Goal: Communication & Community: Participate in discussion

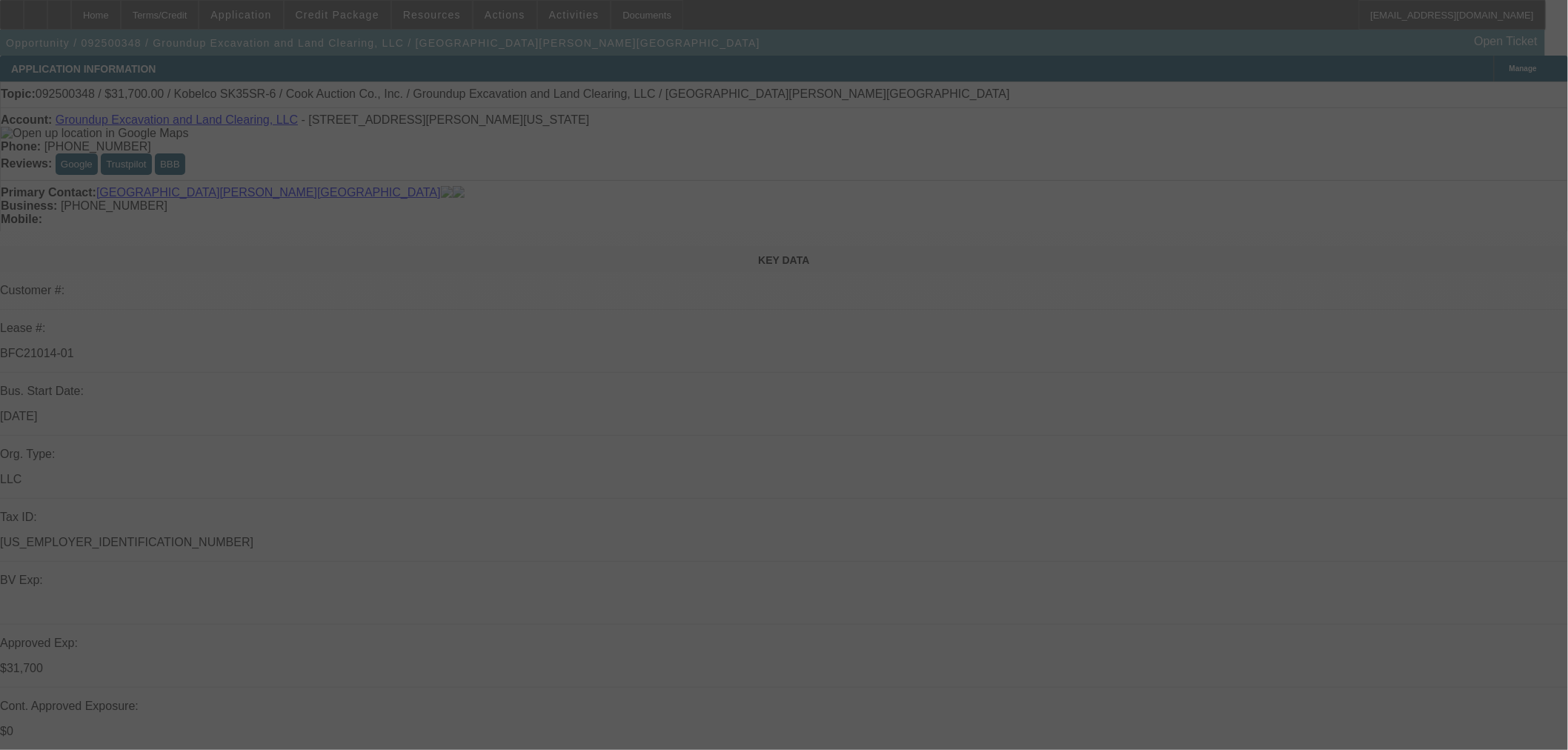
select select "0"
select select "2"
select select "0"
select select "6"
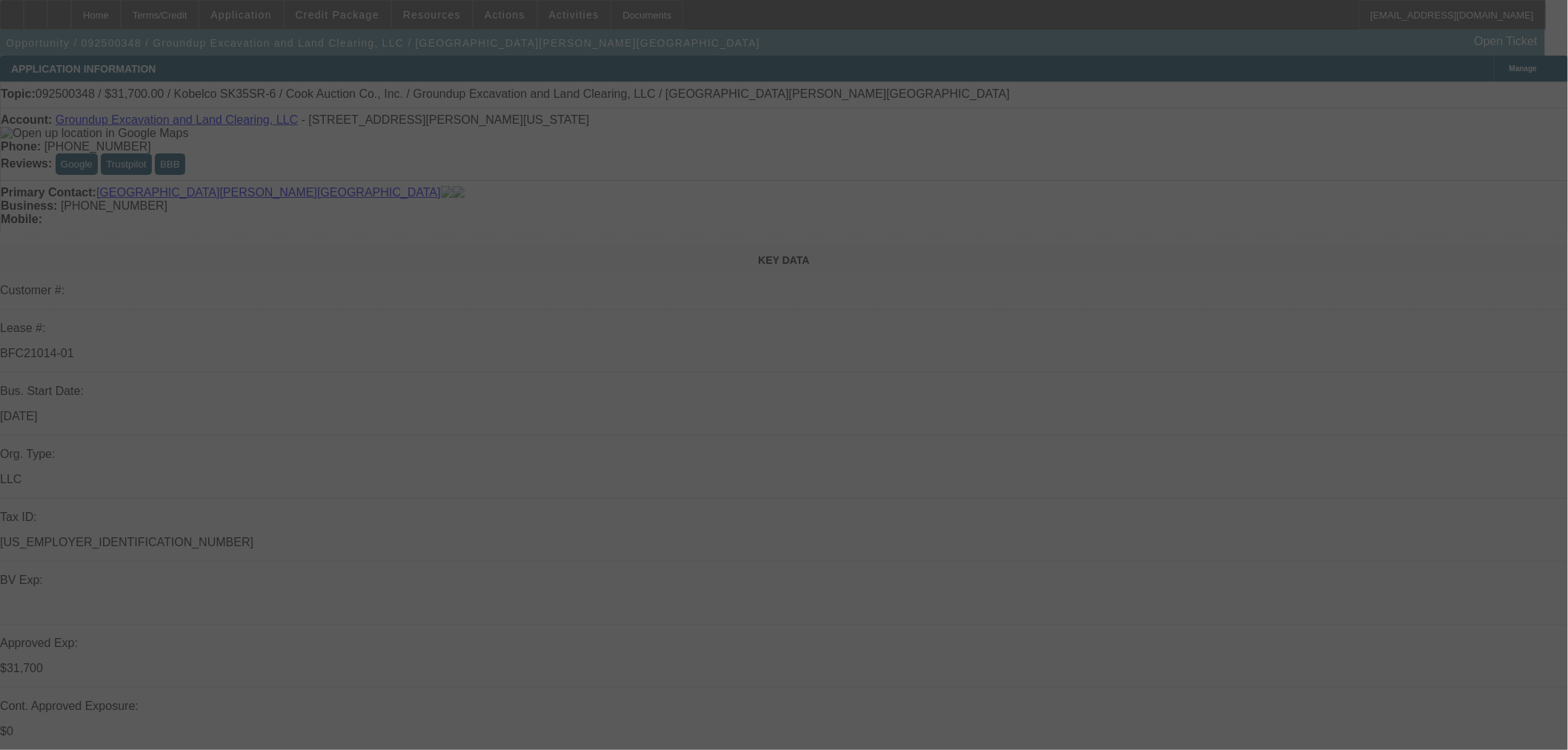
select select "0"
select select "2"
select select "0"
select select "6"
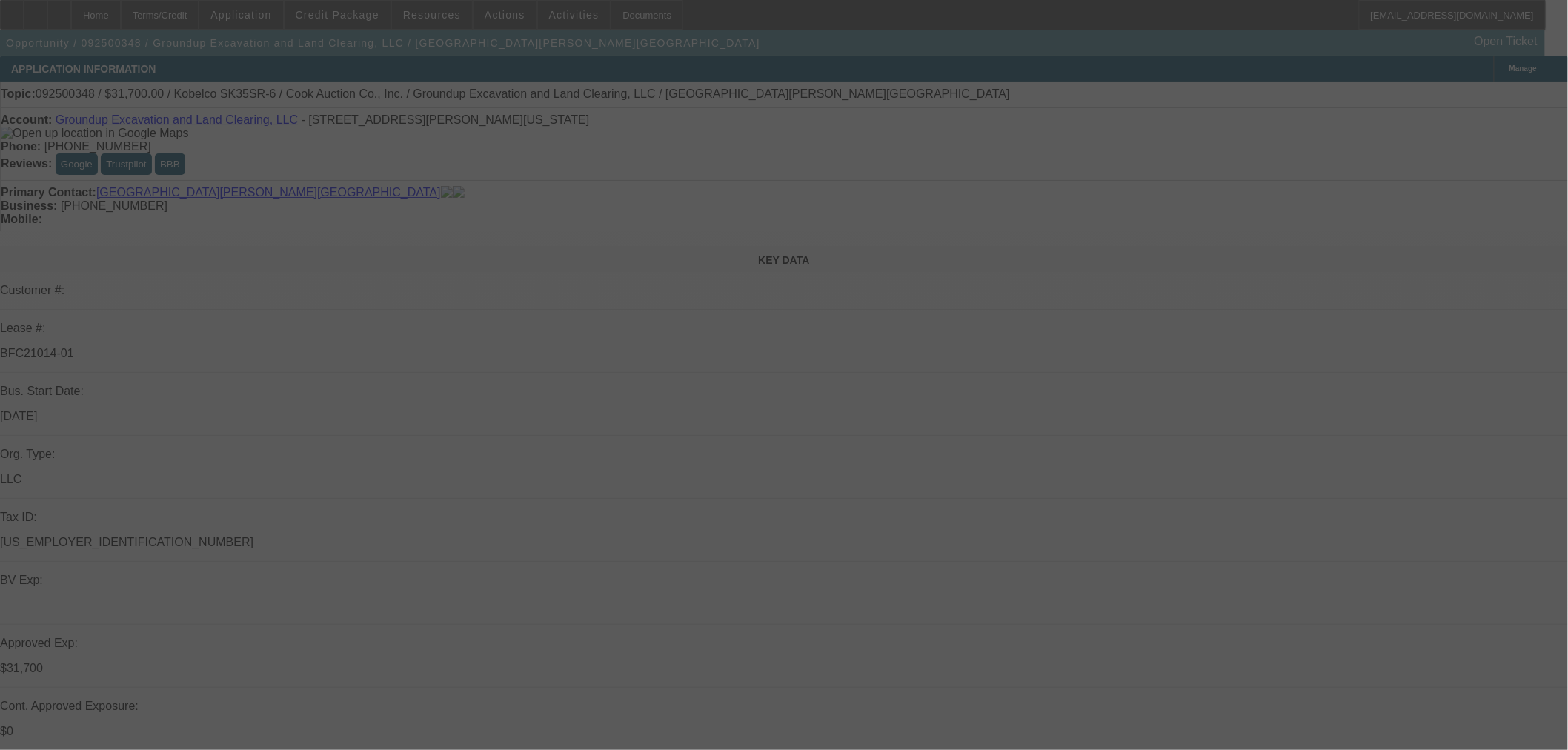
select select "0"
select select "2"
select select "0"
select select "6"
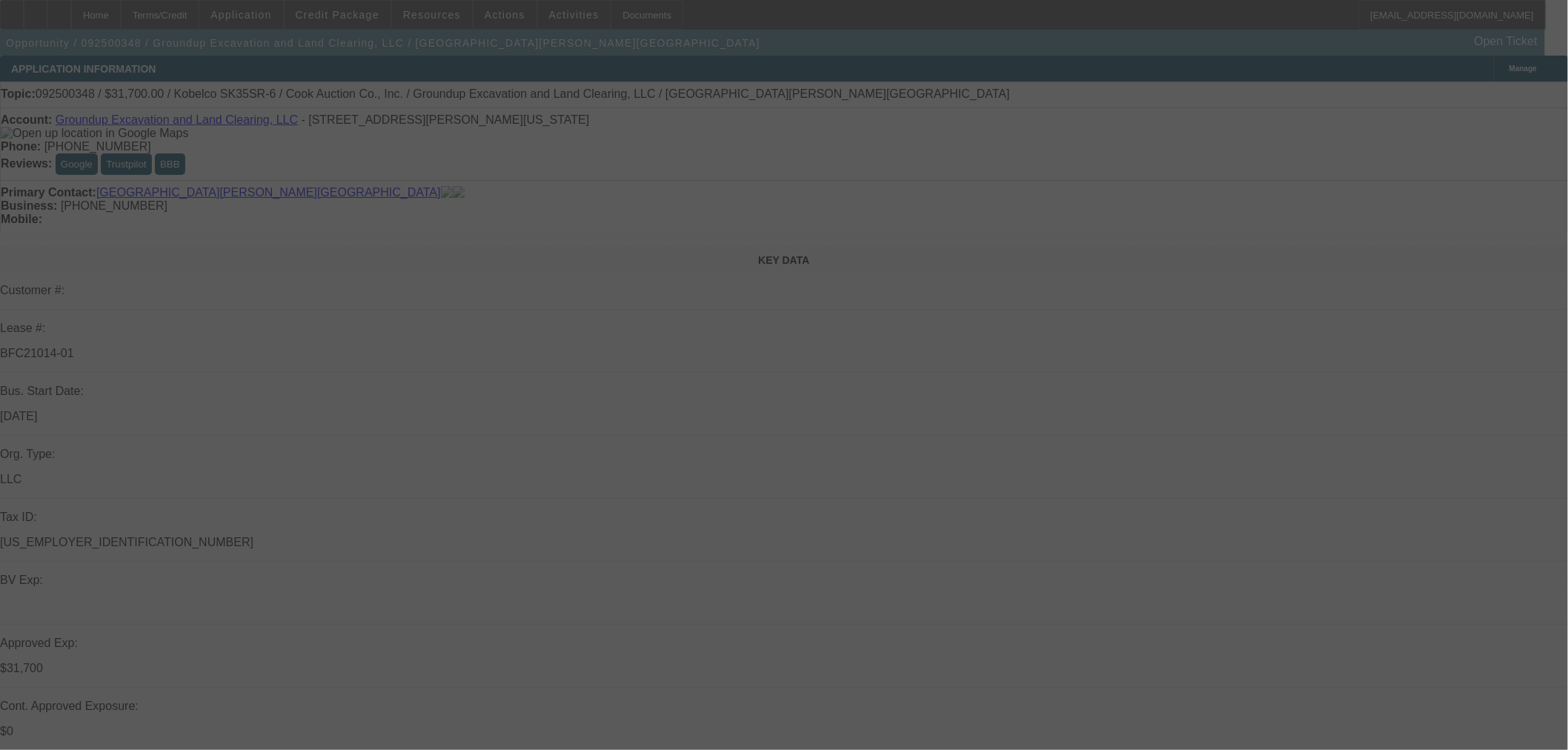
select select "0"
select select "2"
select select "0"
select select "6"
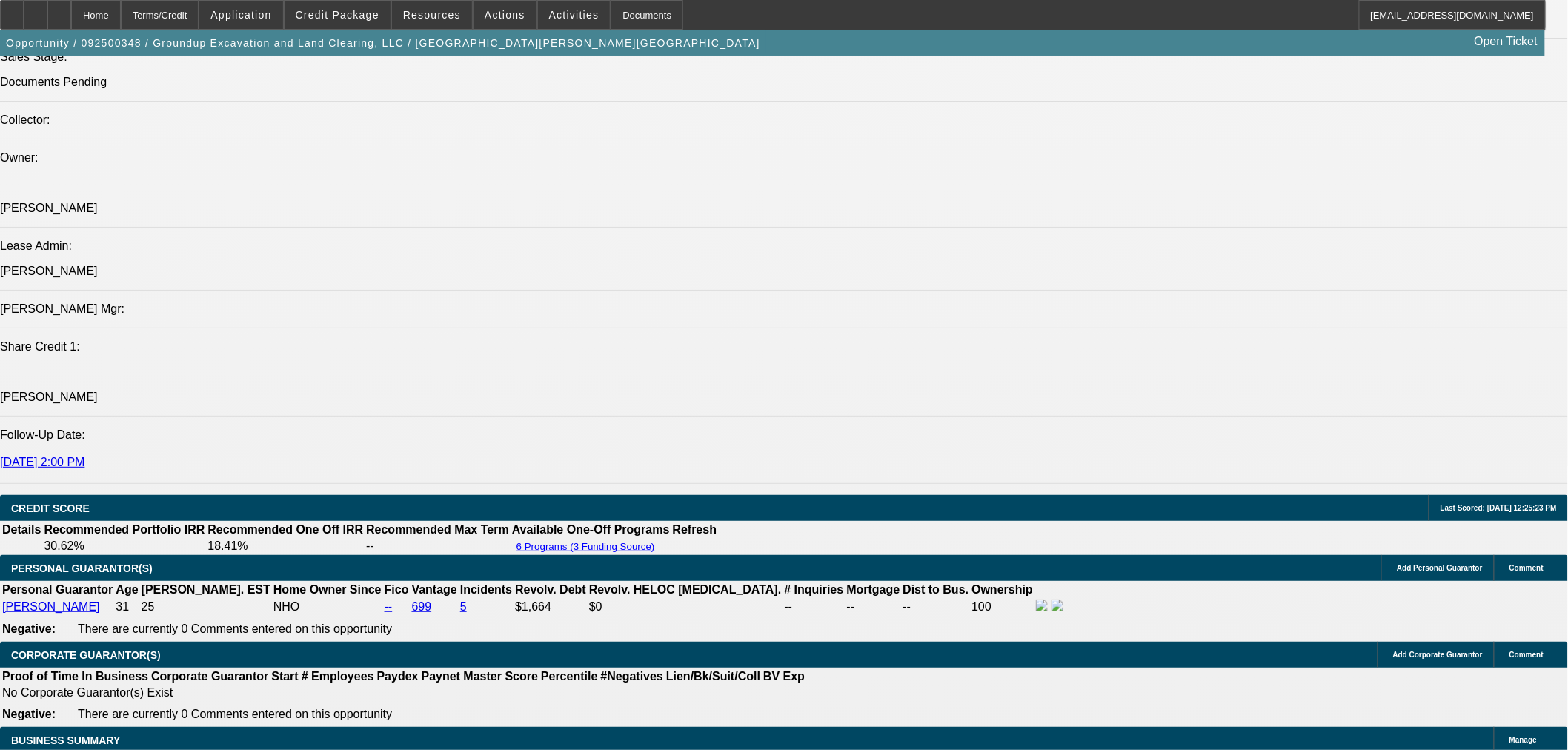
scroll to position [2059, 0]
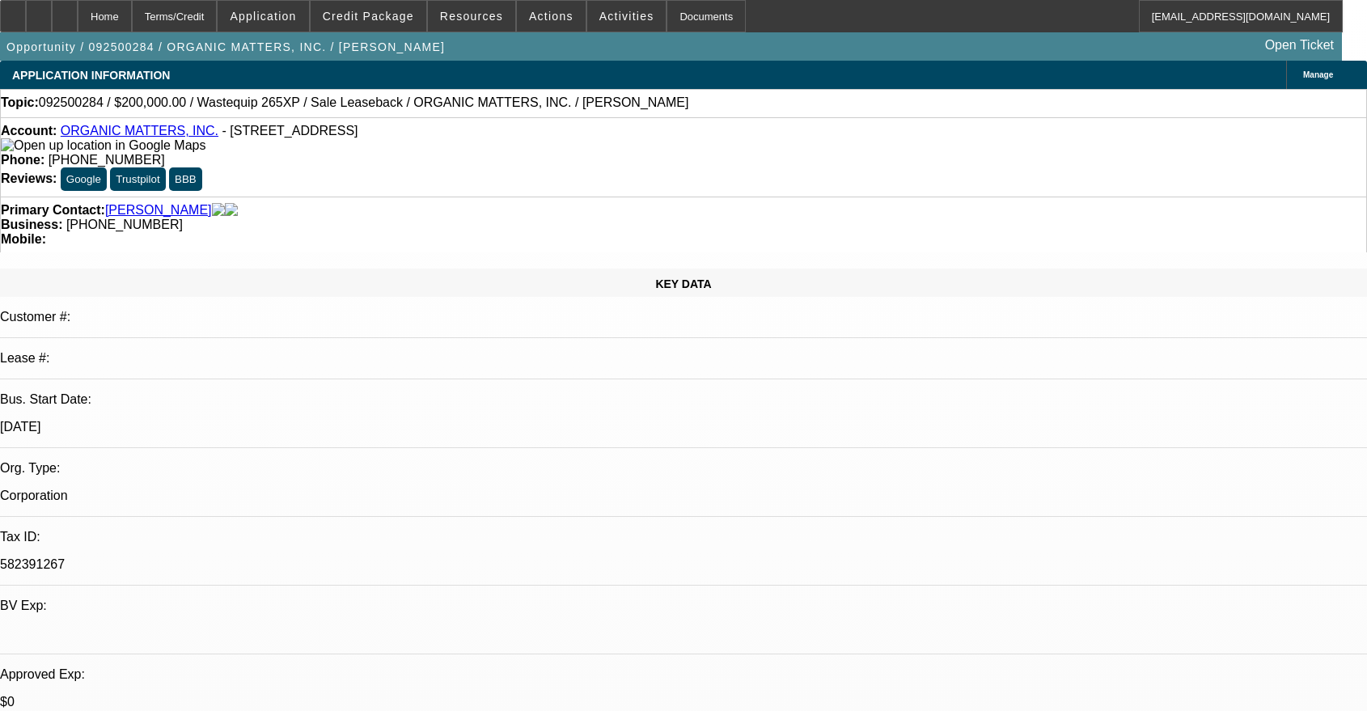
select select "0"
select select "2"
select select "0"
select select "6"
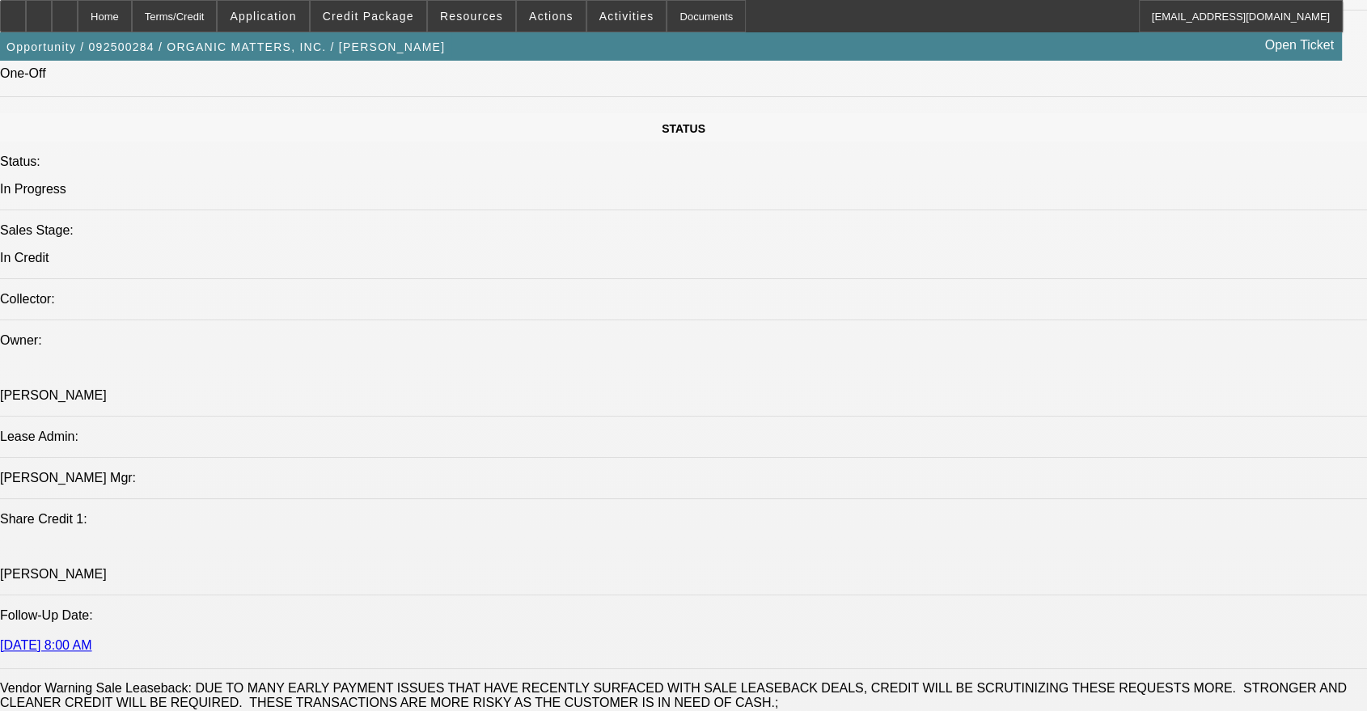
scroll to position [1647, 0]
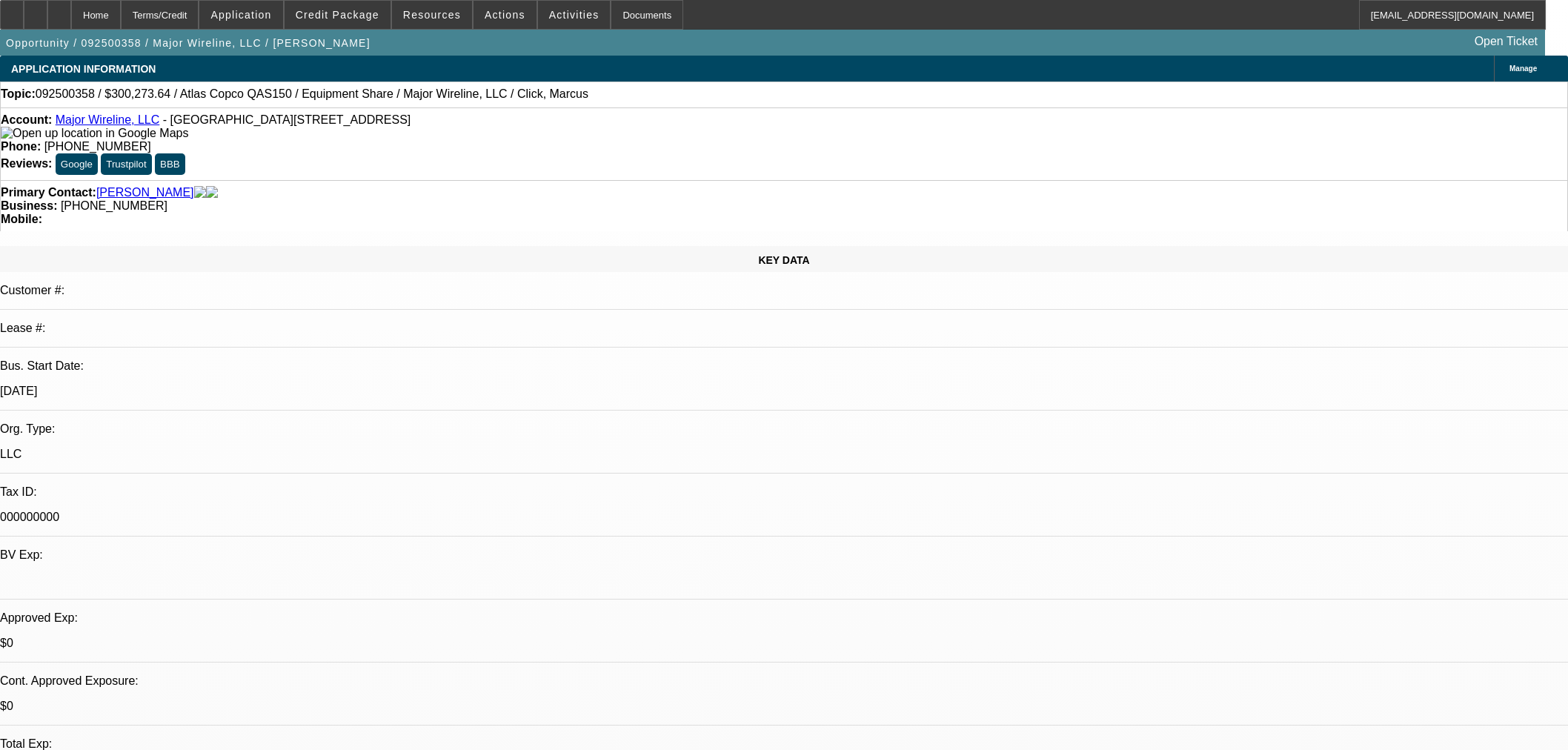
select select "0"
select select "2"
select select "0.1"
select select "4"
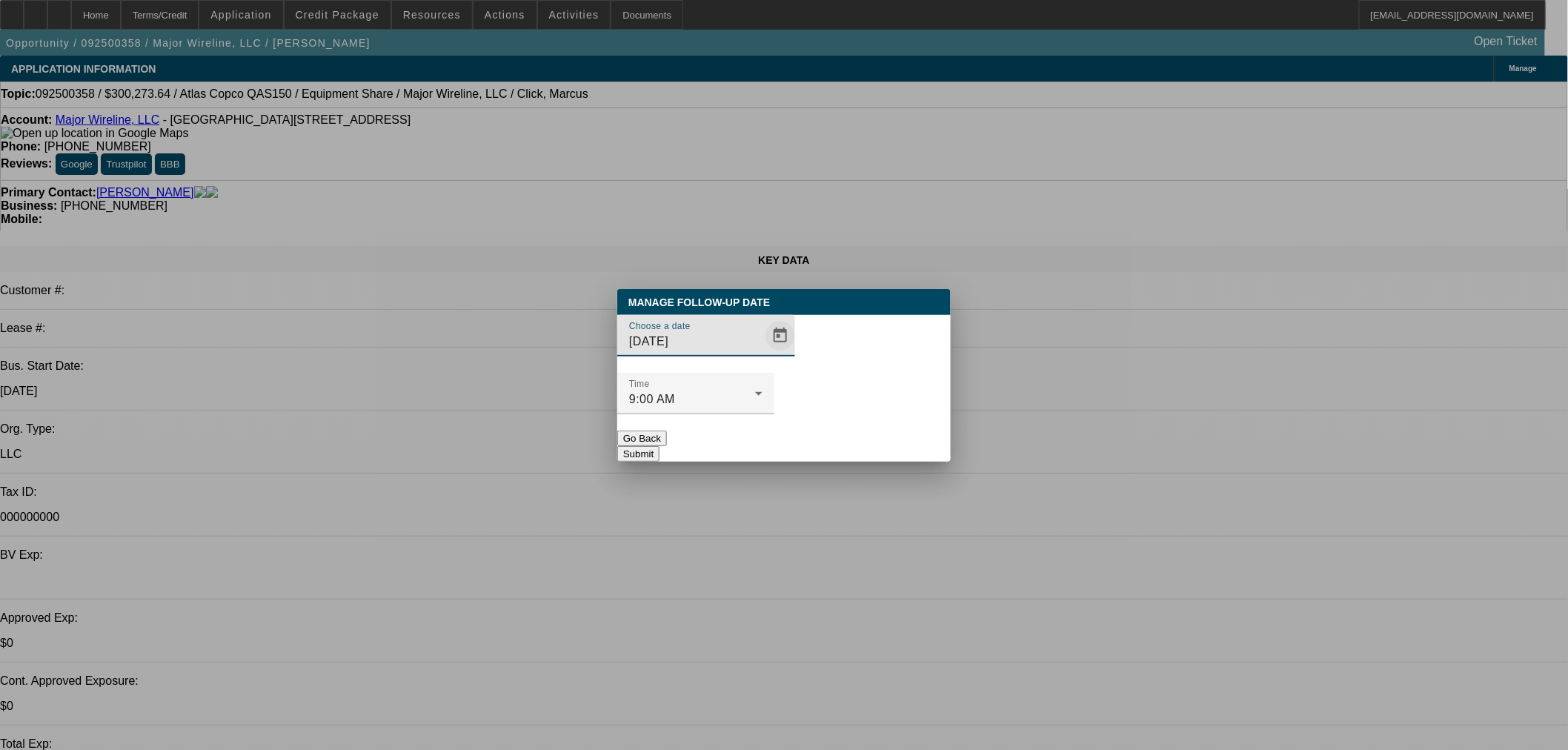
click at [762, 354] on span "Open calendar" at bounding box center [780, 336] width 36 height 36
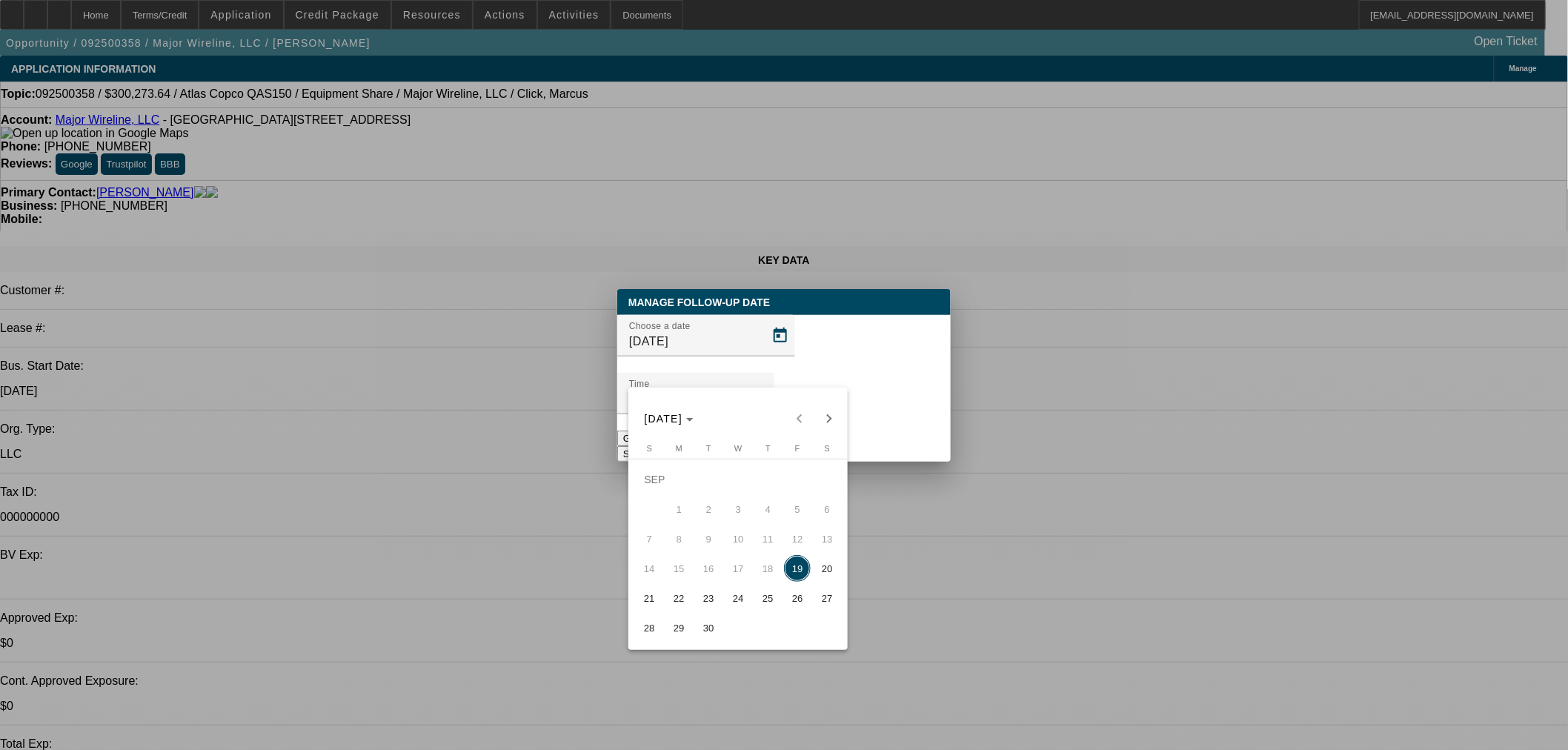
click at [680, 601] on span "22" at bounding box center [678, 598] width 27 height 27
type input "9/22/2025"
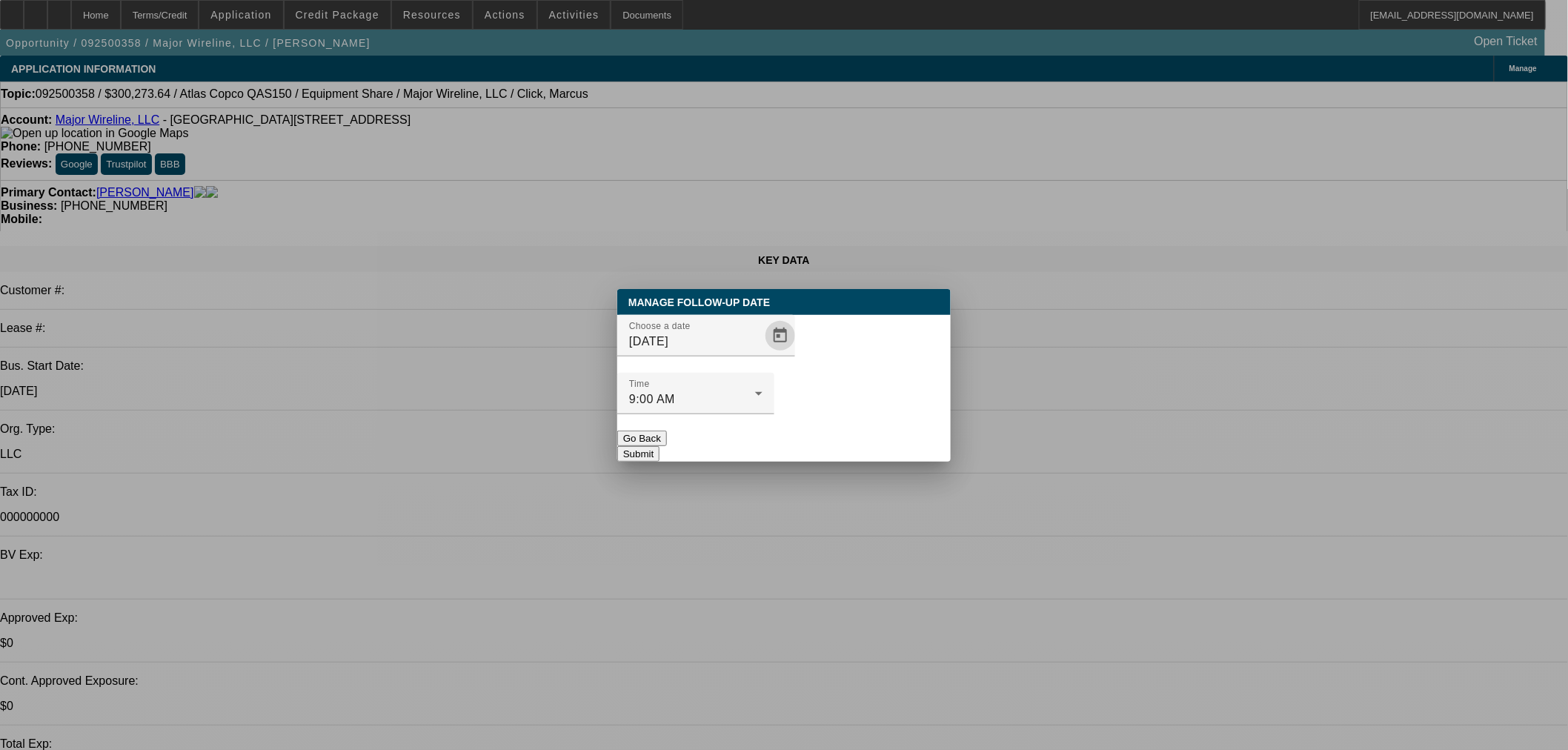
click at [660, 447] on button "Submit" at bounding box center [639, 454] width 42 height 16
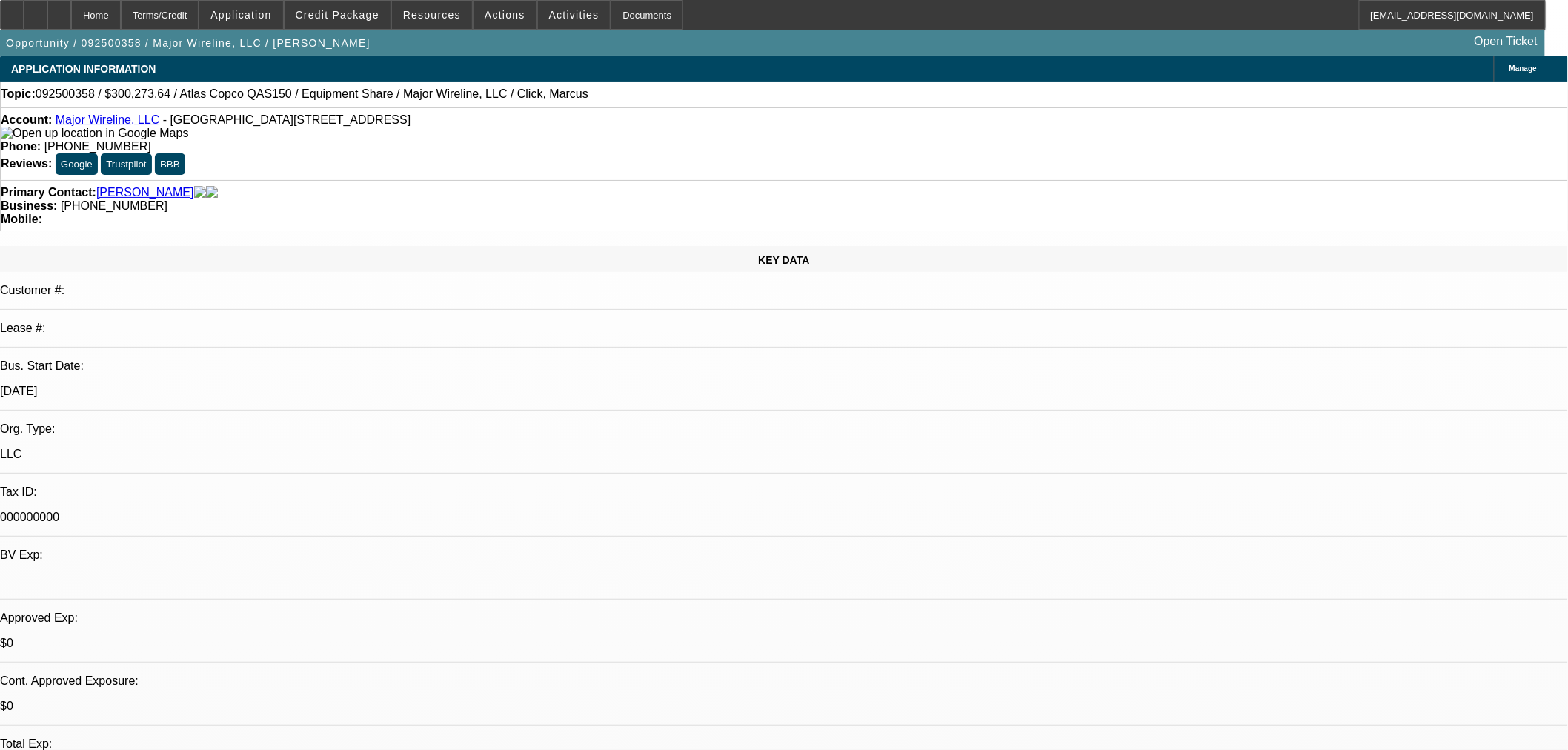
radio input "true"
type textarea "Desk kill Monday morning"
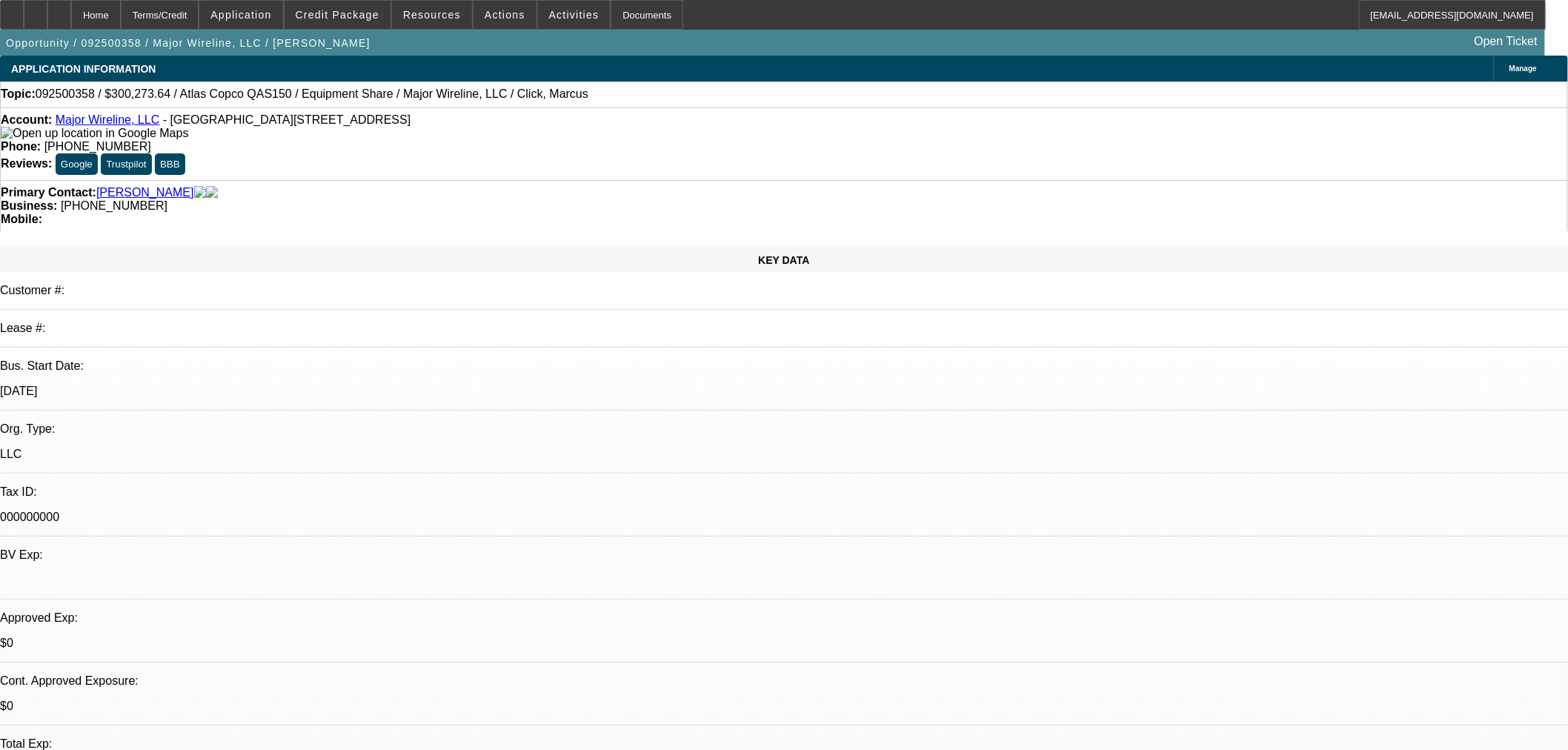
radio input "true"
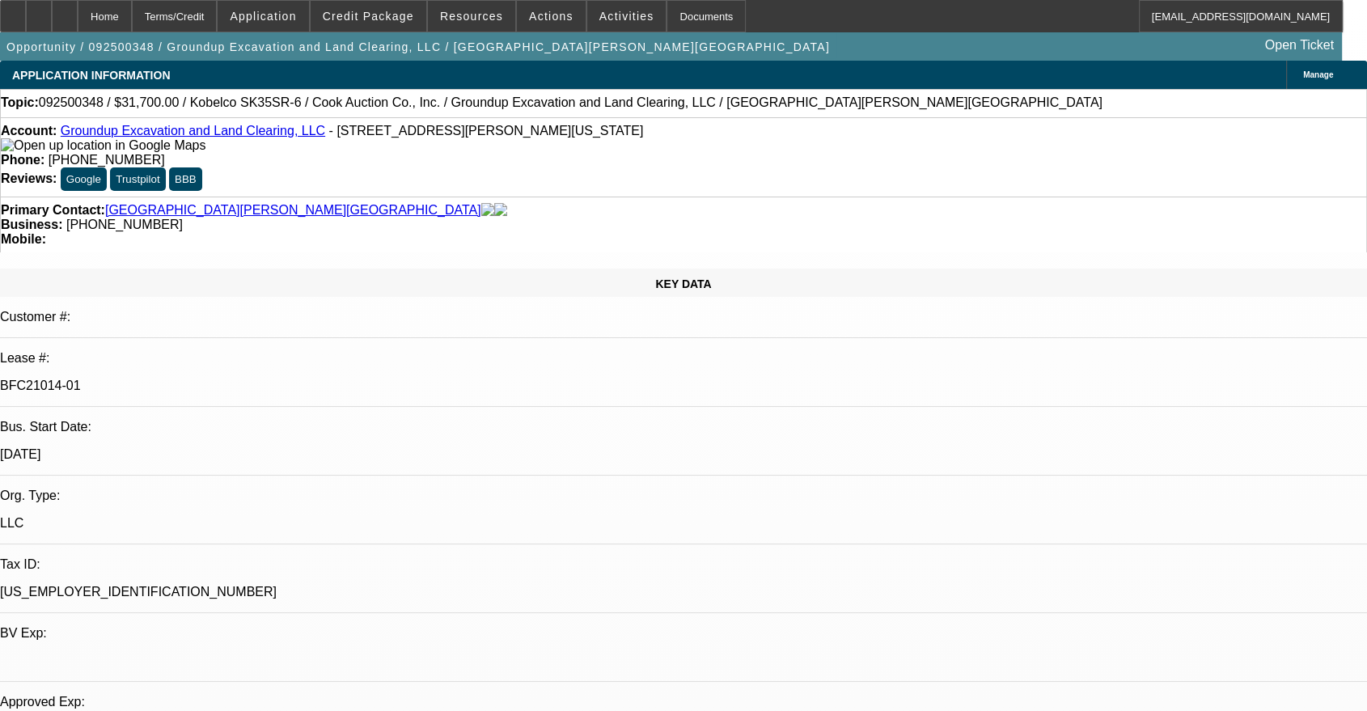
select select "0"
select select "2"
select select "0"
select select "6"
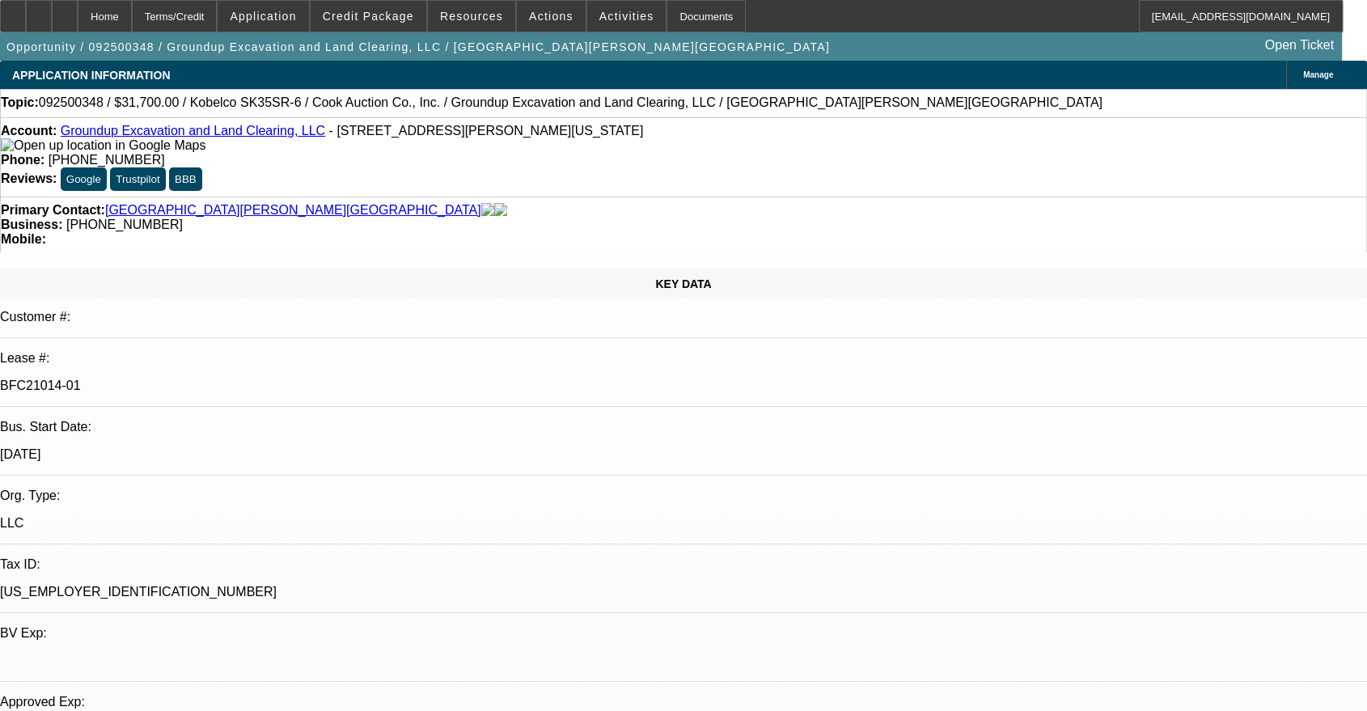
select select "0"
select select "2"
select select "0"
select select "6"
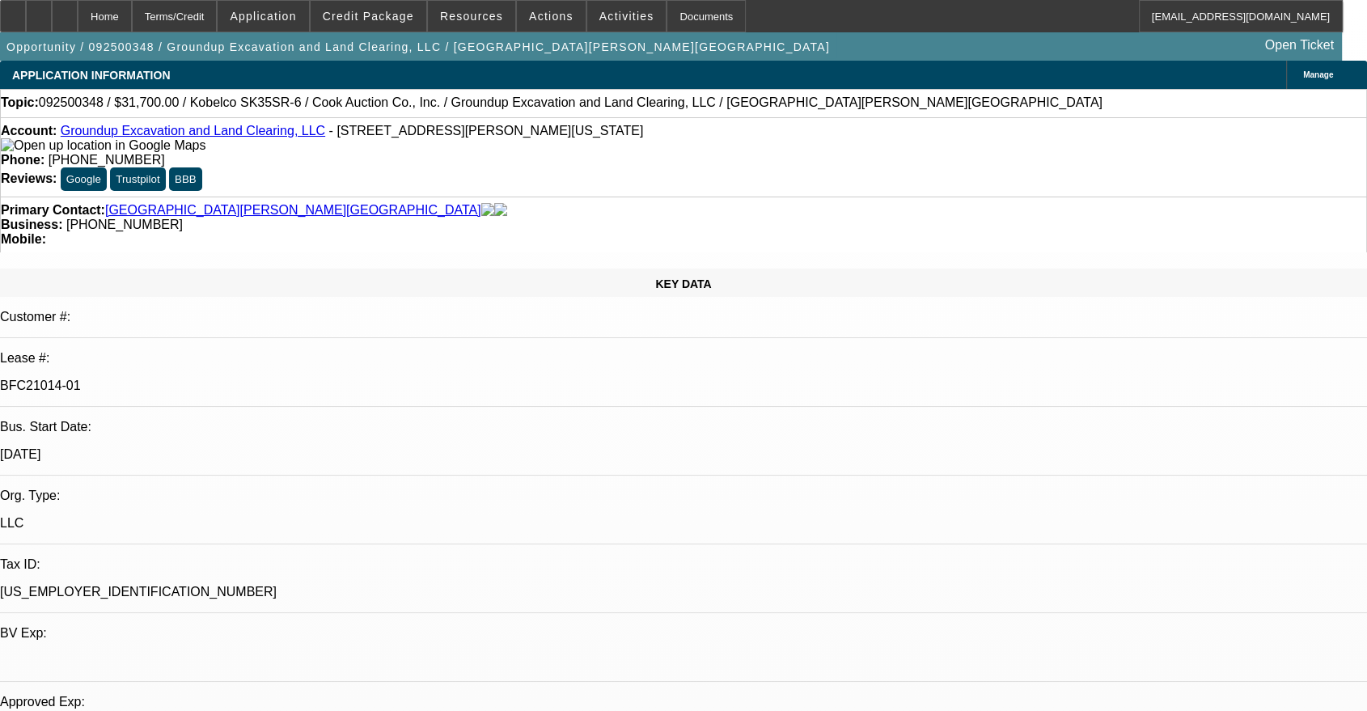
select select "0"
select select "2"
select select "0"
select select "6"
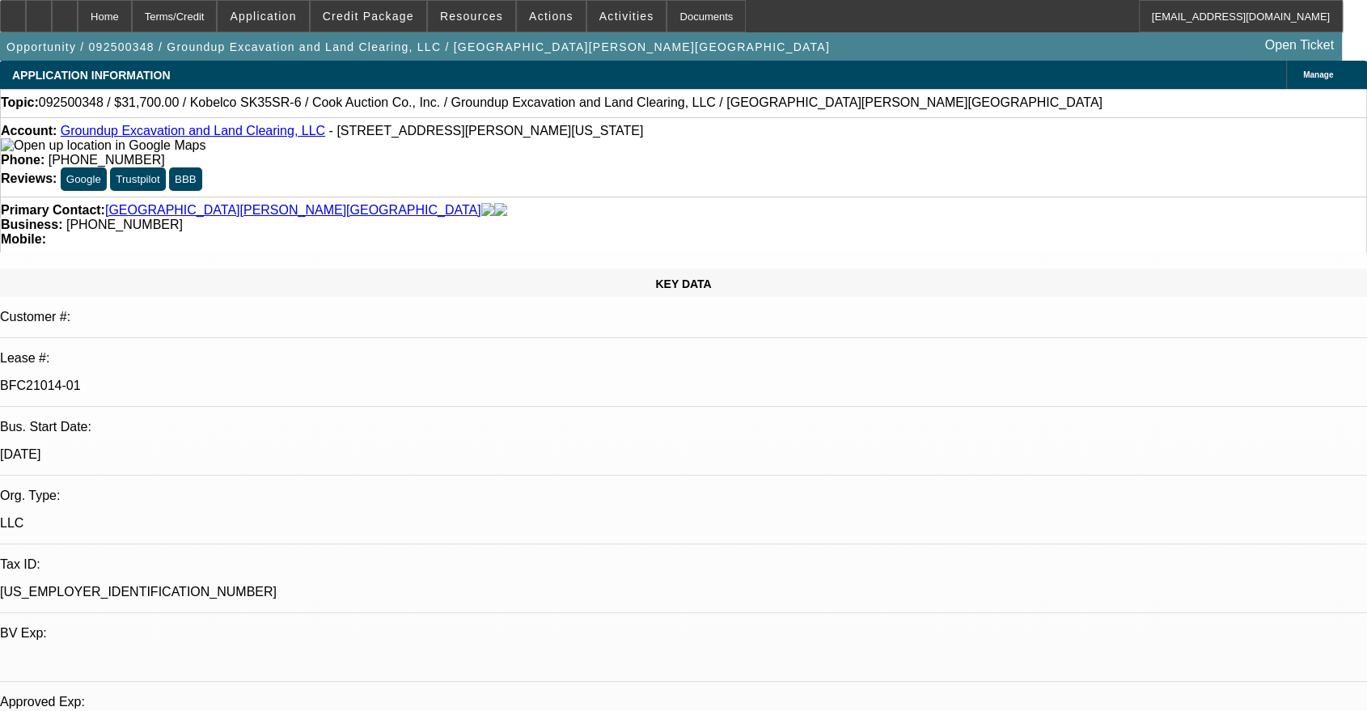
select select "0"
select select "2"
select select "0"
select select "6"
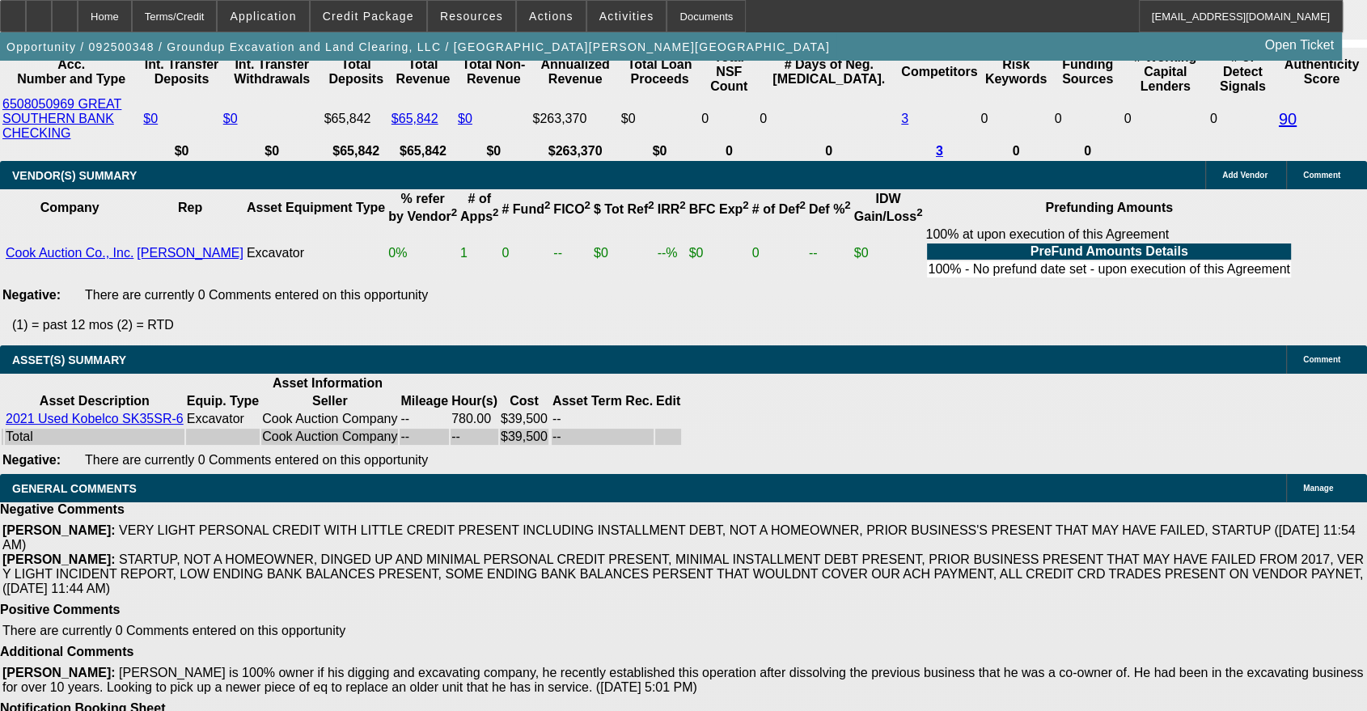
scroll to position [749, 0]
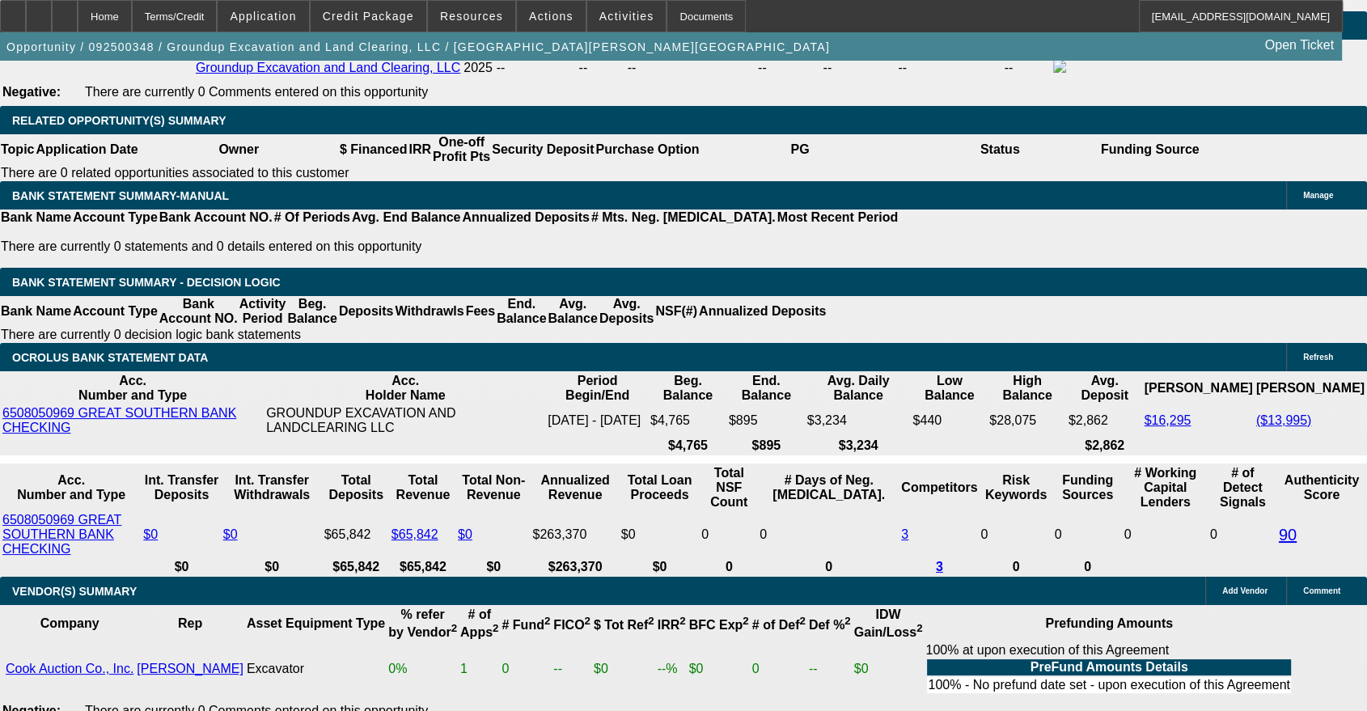
scroll to position [2696, 0]
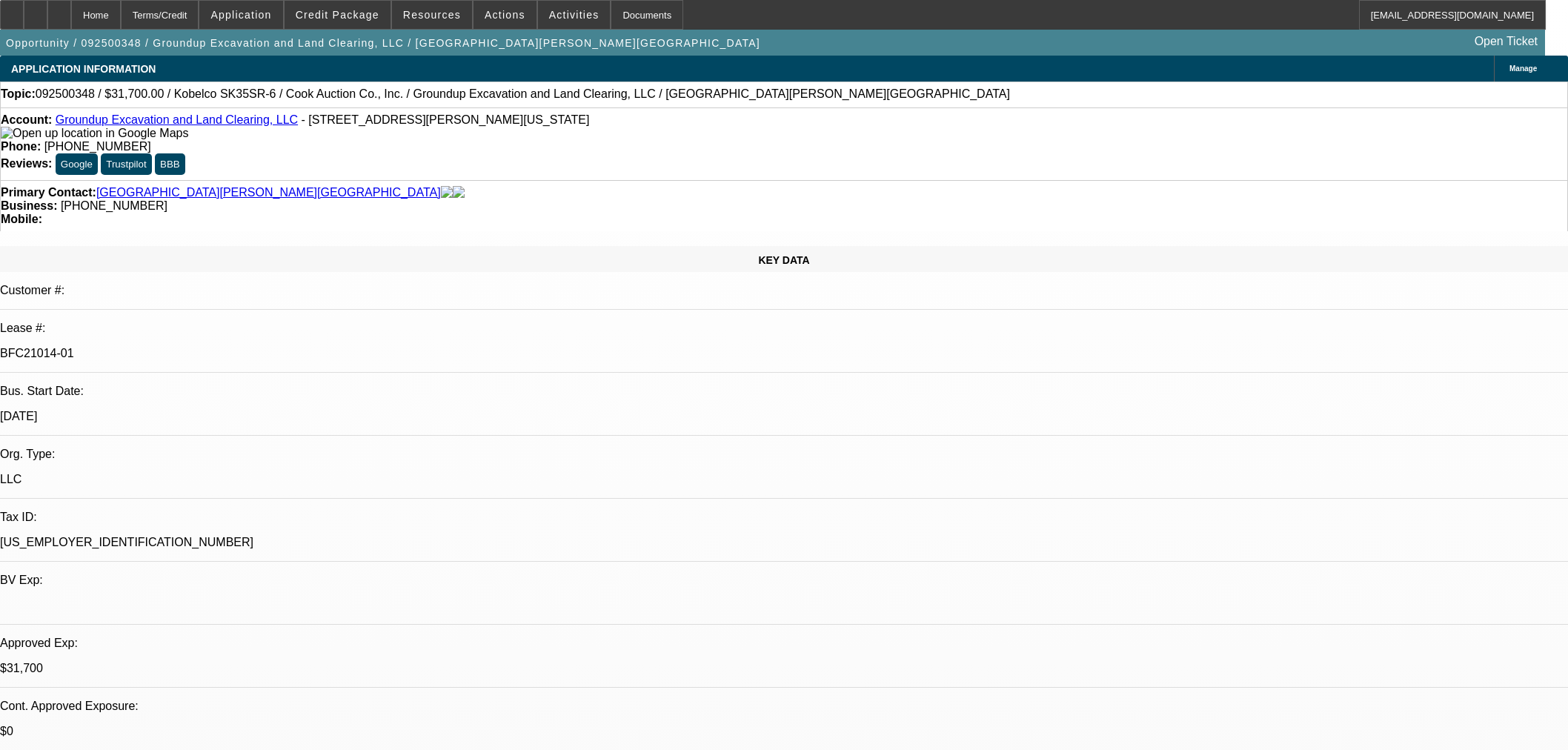
select select "0"
select select "2"
select select "0"
select select "6"
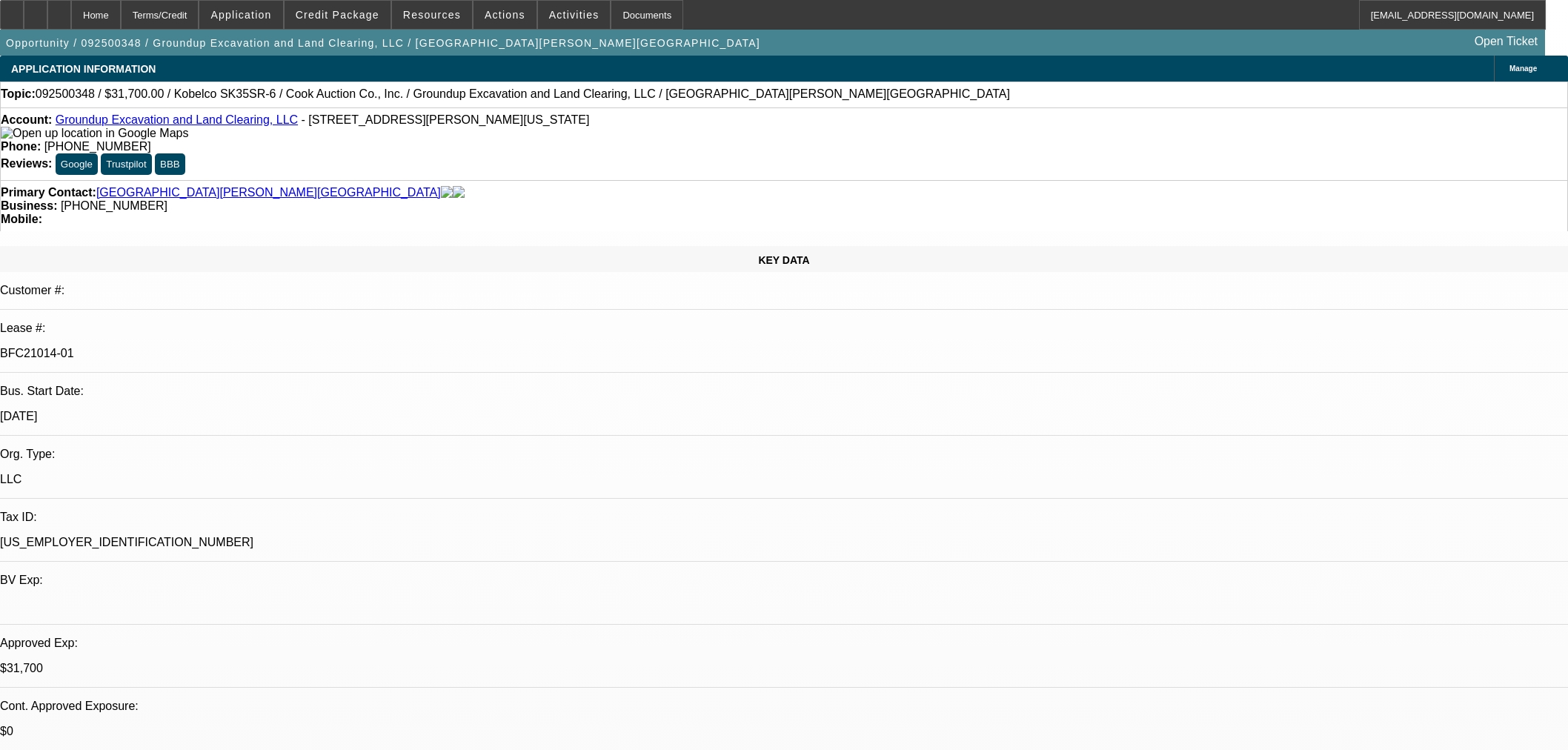
select select "0"
select select "2"
select select "0"
select select "6"
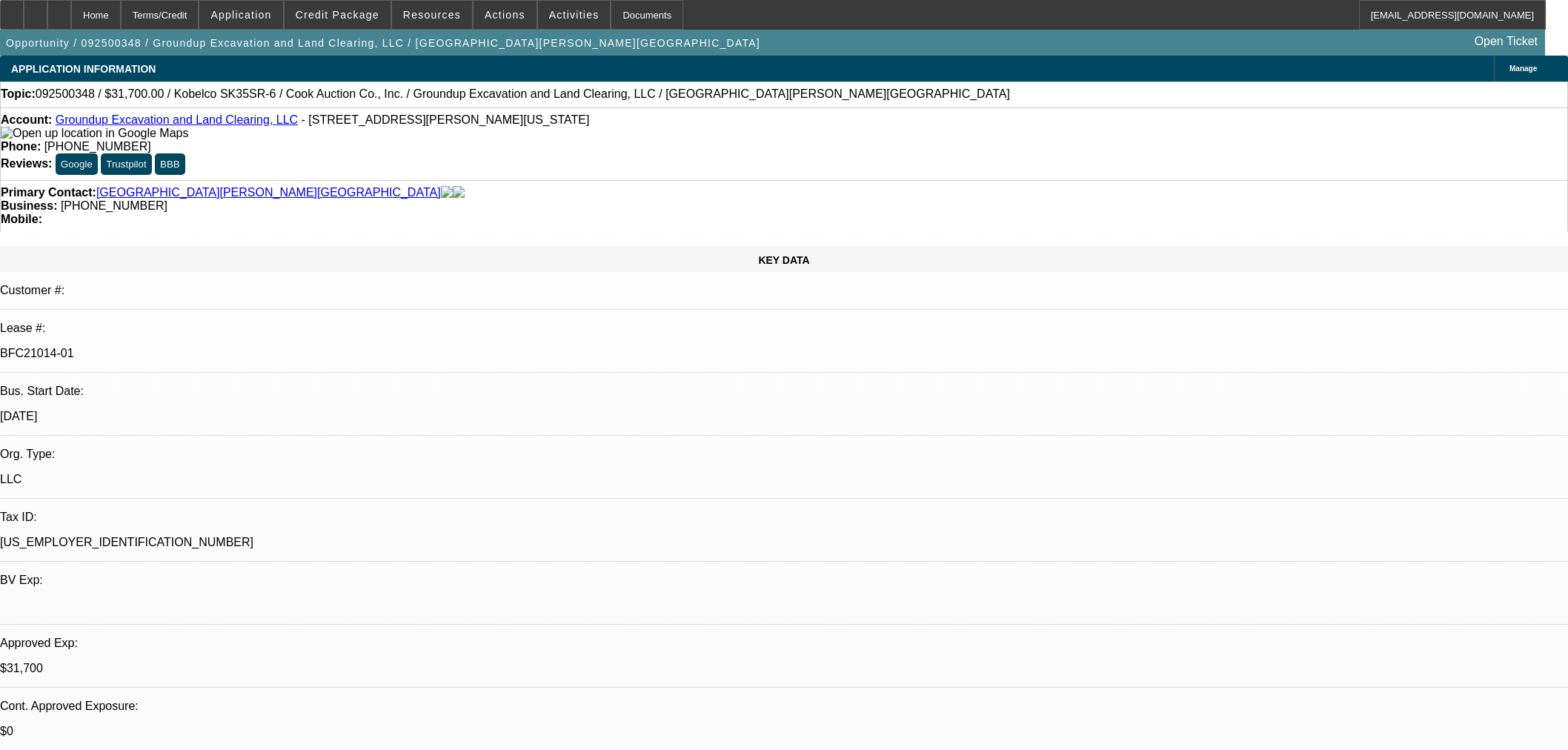
select select "0"
select select "2"
select select "0"
select select "6"
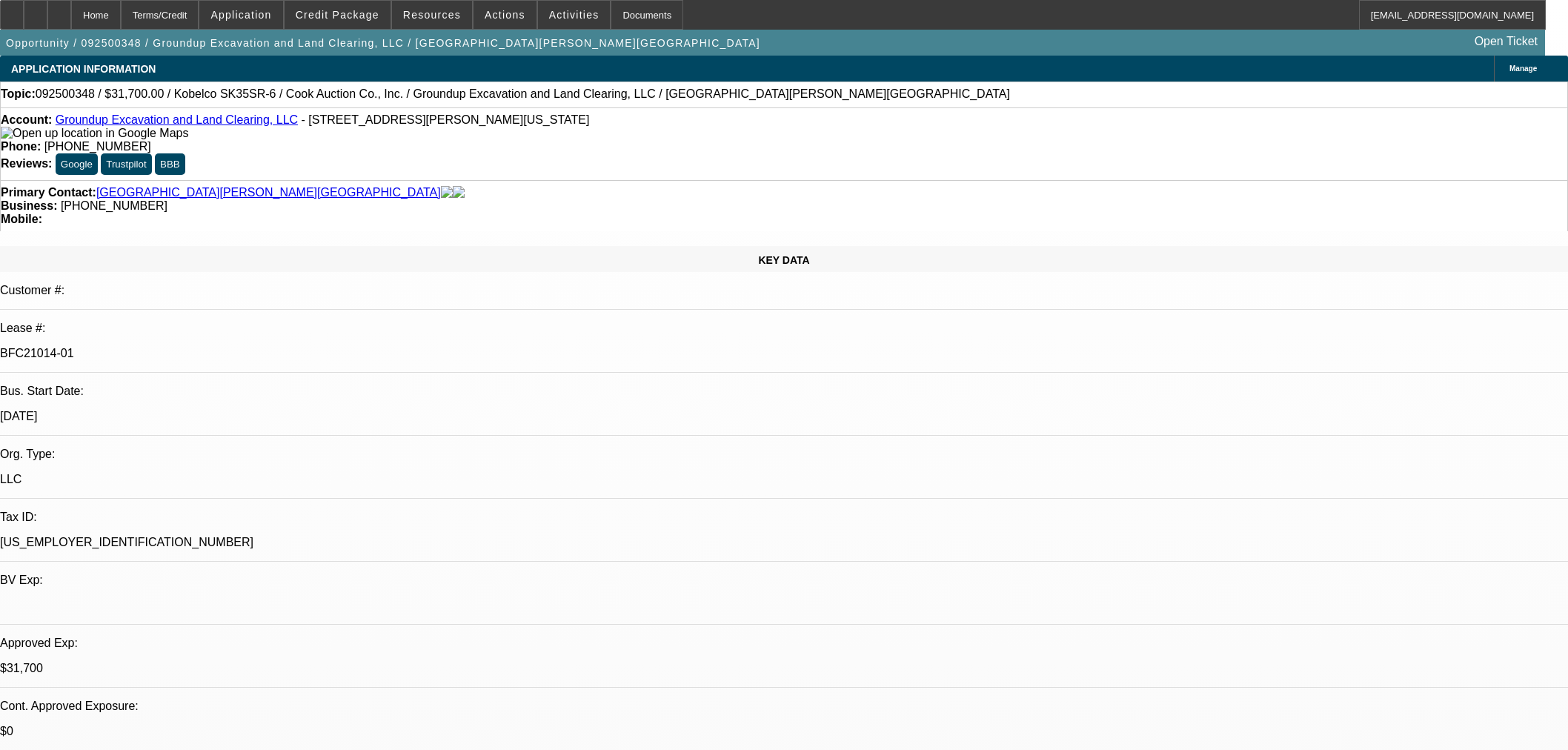
select select "0"
select select "2"
select select "0"
select select "6"
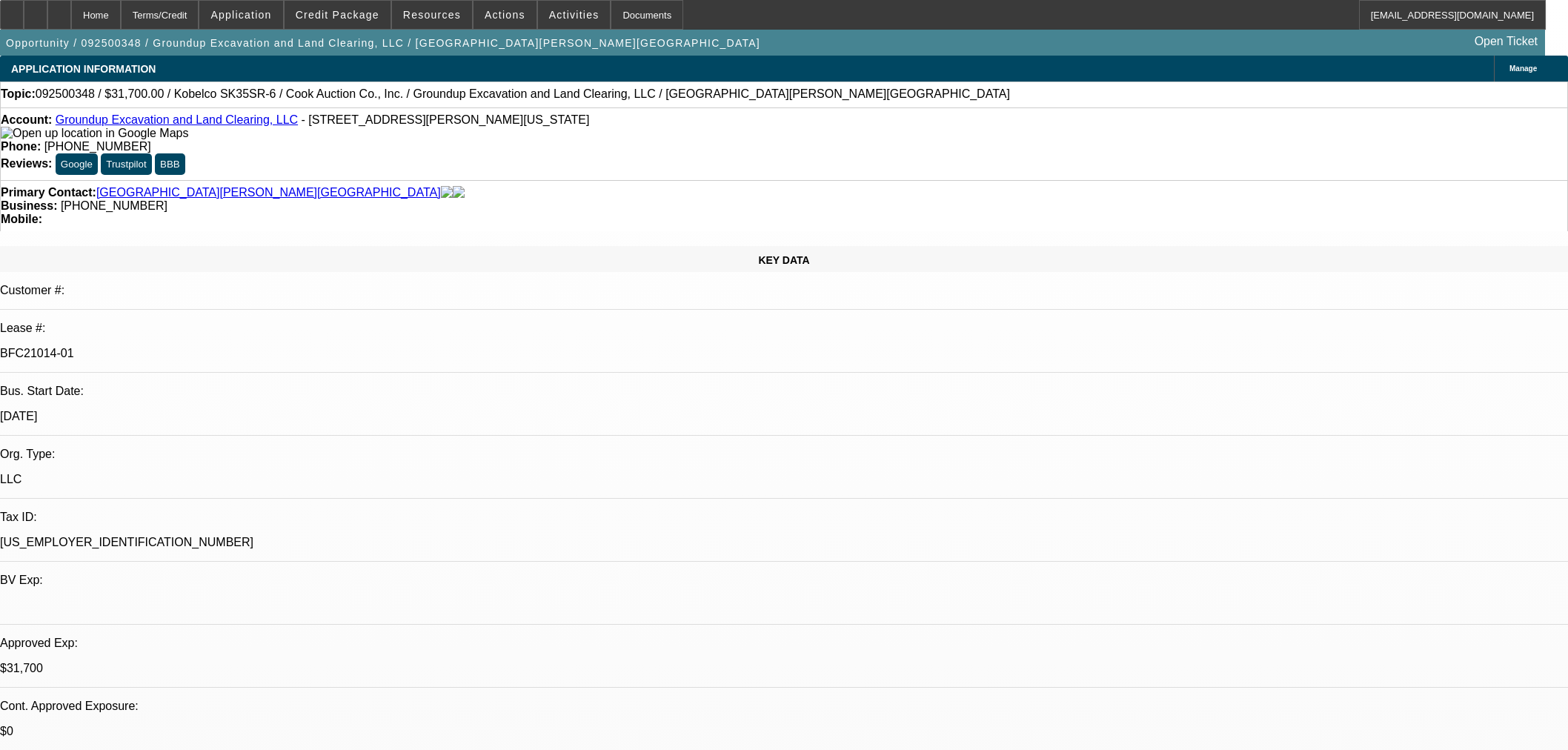
scroll to position [2059, 0]
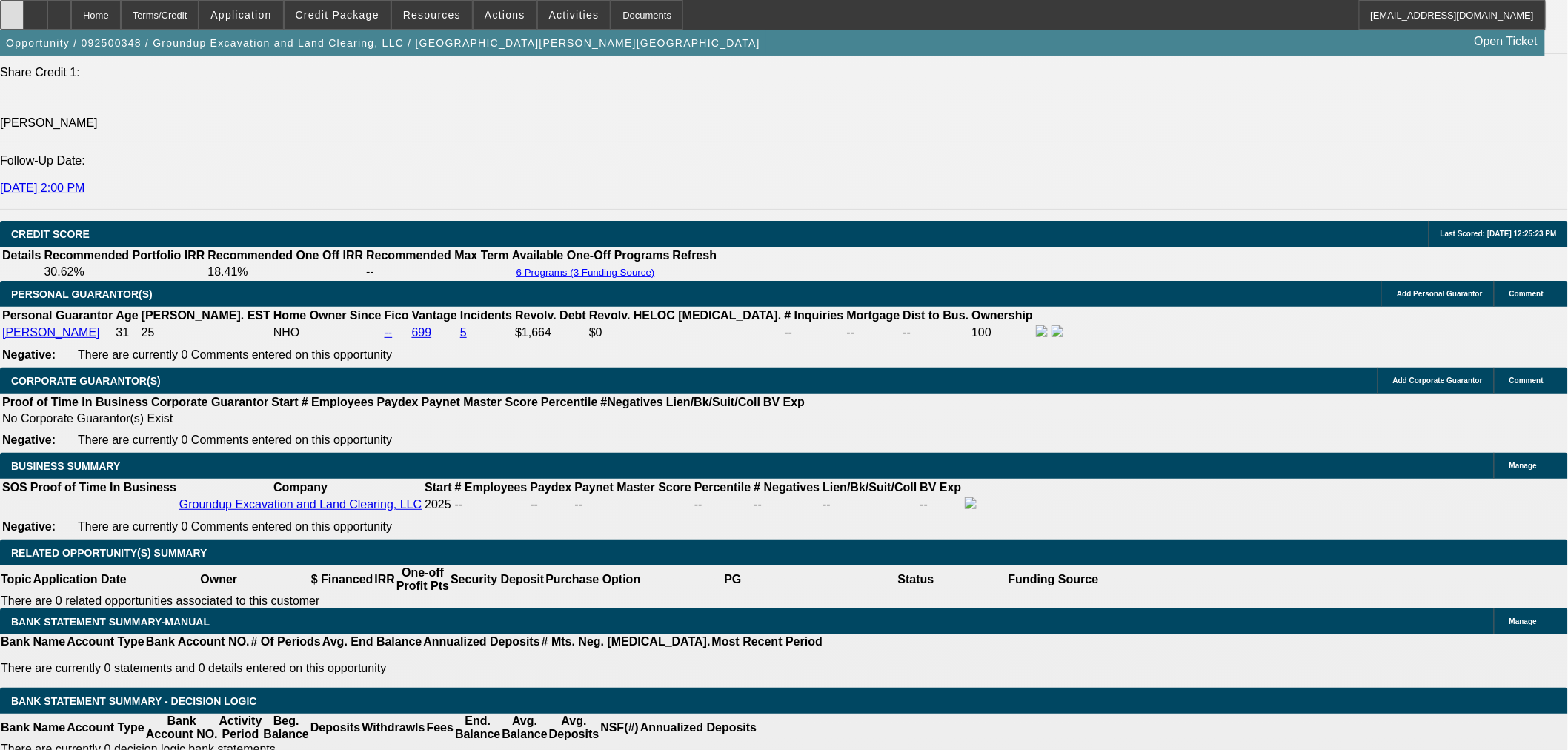
click at [24, 13] on div at bounding box center [12, 15] width 24 height 29
